Goal: Find specific page/section: Find specific page/section

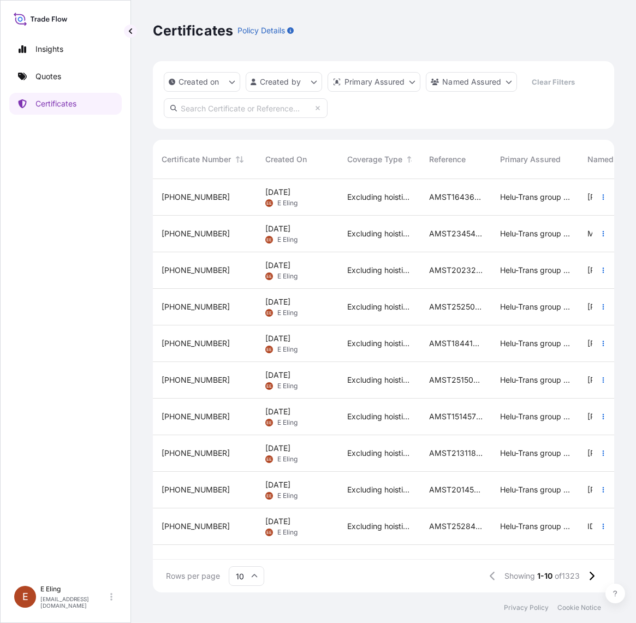
scroll to position [409, 451]
click at [80, 293] on div "Insights Quotes Certificates" at bounding box center [65, 303] width 112 height 551
click at [621, 211] on div "Certificates Policy Details Created on Created by Primary Assured Named Assured…" at bounding box center [383, 296] width 505 height 592
click at [605, 127] on div "Created on Created by Primary Assured Named Assured Clear Filters" at bounding box center [383, 95] width 461 height 68
click at [440, 579] on div "Rows per page 10 Showing 1-10 of 1323" at bounding box center [383, 576] width 461 height 33
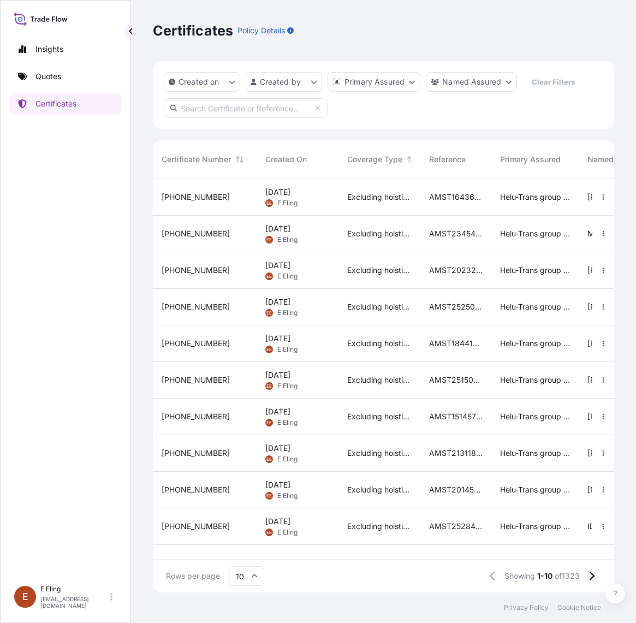
click at [399, 105] on div "Created on Created by Primary Assured Named Assured Clear Filters" at bounding box center [383, 95] width 461 height 68
click at [438, 51] on div "Certificates Policy Details" at bounding box center [383, 30] width 461 height 61
click at [383, 37] on div "Certificates Policy Details" at bounding box center [383, 30] width 461 height 17
click at [544, 106] on div "Created on Created by Primary Assured Named Assured Clear Filters" at bounding box center [383, 95] width 461 height 68
click at [44, 186] on div "Insights Quotes Certificates" at bounding box center [65, 303] width 112 height 551
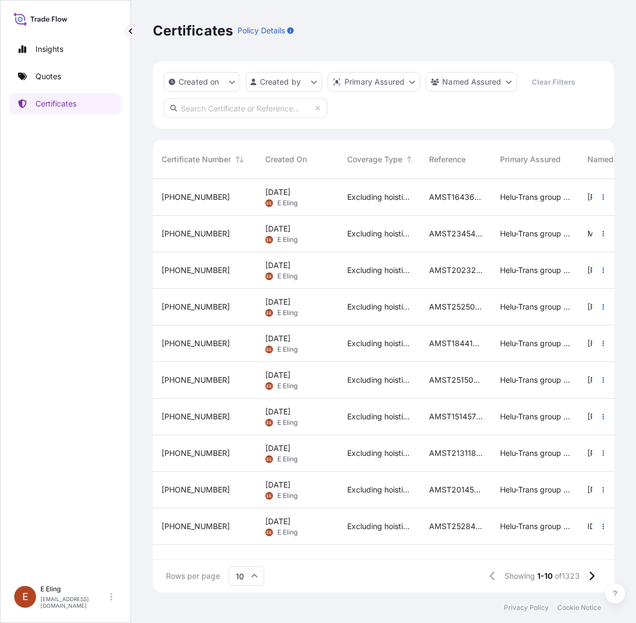
click at [369, 96] on div "Created on Created by Primary Assured Named Assured Clear Filters" at bounding box center [383, 95] width 461 height 68
click at [375, 41] on div "Certificates Policy Details" at bounding box center [383, 30] width 461 height 61
click at [405, 121] on div "Created on Created by Primary Assured Named Assured Clear Filters" at bounding box center [383, 95] width 461 height 68
drag, startPoint x: 51, startPoint y: 299, endPoint x: 63, endPoint y: 286, distance: 18.5
click at [58, 296] on div "Insights Quotes Certificates" at bounding box center [65, 303] width 112 height 551
